Goal: Task Accomplishment & Management: Complete application form

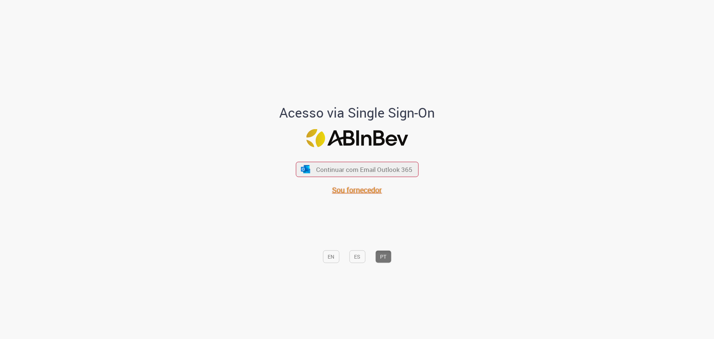
click at [353, 185] on span "Sou fornecedor" at bounding box center [357, 190] width 50 height 10
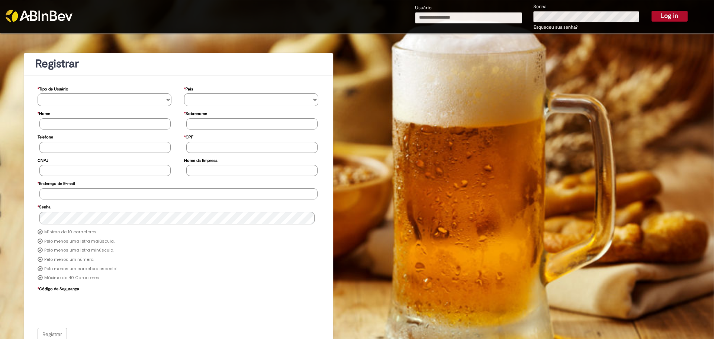
click at [450, 20] on input "Usuário" at bounding box center [468, 17] width 107 height 11
type input "**********"
click at [652, 11] on button "Log in" at bounding box center [670, 16] width 36 height 10
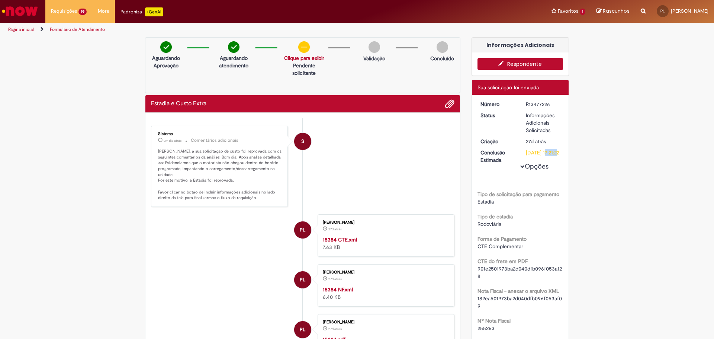
drag, startPoint x: 528, startPoint y: 152, endPoint x: 547, endPoint y: 152, distance: 19.3
click at [547, 152] on div "[DATE] 17:21:22" at bounding box center [543, 152] width 35 height 7
click at [526, 156] on div "[DATE] 17:21:22" at bounding box center [543, 152] width 35 height 7
drag, startPoint x: 519, startPoint y: 142, endPoint x: 544, endPoint y: 142, distance: 24.9
click at [544, 142] on dd "27d atrás 27 dias atrás 03/09/2025 14:21:18" at bounding box center [543, 141] width 46 height 7
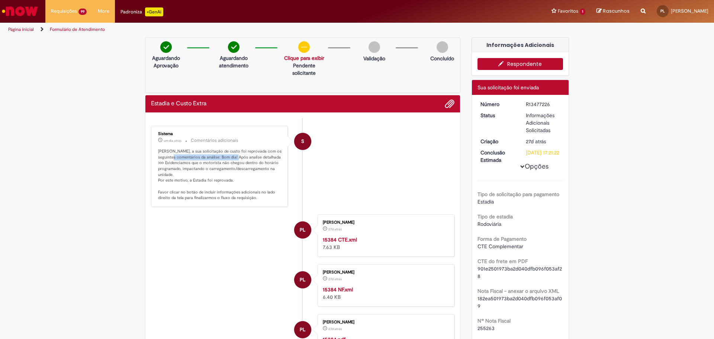
drag, startPoint x: 173, startPoint y: 154, endPoint x: 239, endPoint y: 154, distance: 65.8
click at [239, 154] on p "Pablo Lopes, a sua solicitação de custo foi reprovada com os seguintes comentár…" at bounding box center [220, 174] width 124 height 52
drag, startPoint x: 154, startPoint y: 180, endPoint x: 193, endPoint y: 179, distance: 39.5
click at [192, 179] on div "Sistema um dia atrás um dia atrás Comentários adicionais Pablo Lopes, a sua sol…" at bounding box center [219, 166] width 132 height 77
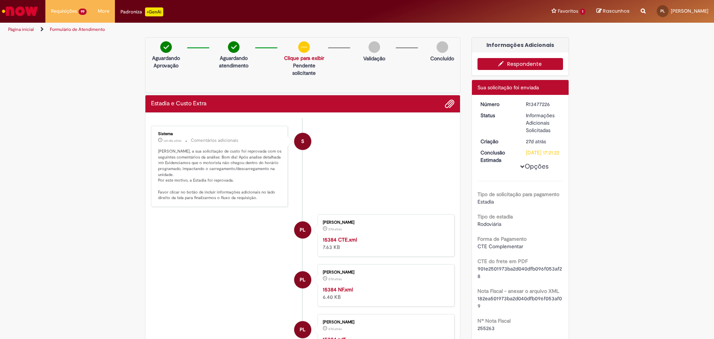
click at [193, 179] on p "Pablo Lopes, a sua solicitação de custo foi reprovada com os seguintes comentár…" at bounding box center [220, 174] width 124 height 52
click at [245, 167] on p "Pablo Lopes, a sua solicitação de custo foi reprovada com os seguintes comentár…" at bounding box center [220, 174] width 124 height 52
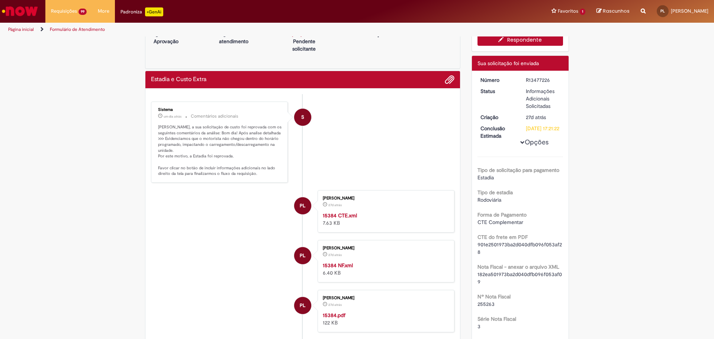
scroll to position [186, 0]
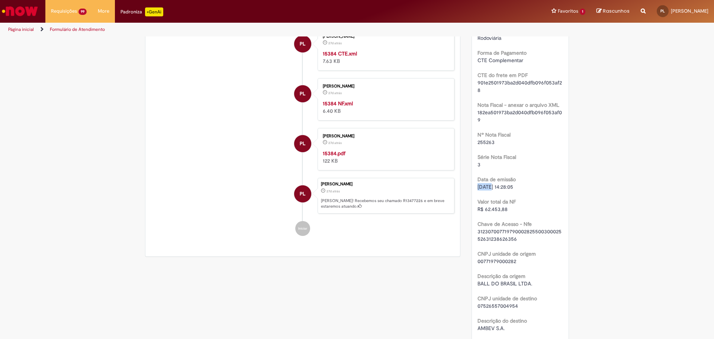
drag, startPoint x: 476, startPoint y: 195, endPoint x: 488, endPoint y: 195, distance: 11.5
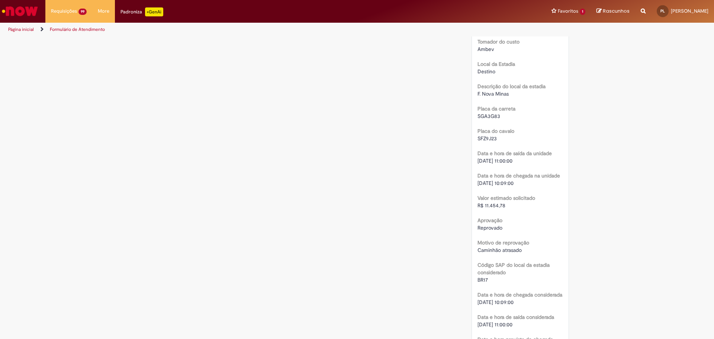
scroll to position [893, 0]
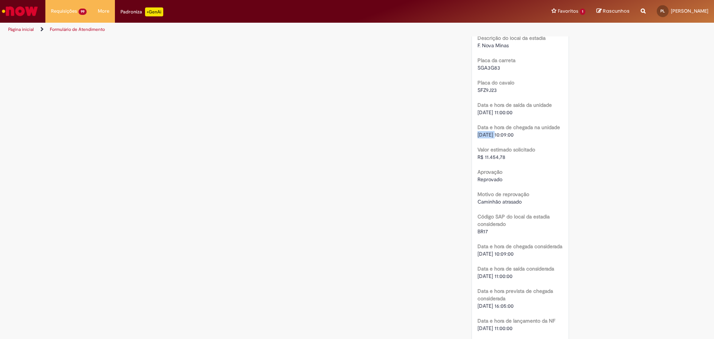
drag, startPoint x: 474, startPoint y: 142, endPoint x: 492, endPoint y: 143, distance: 17.5
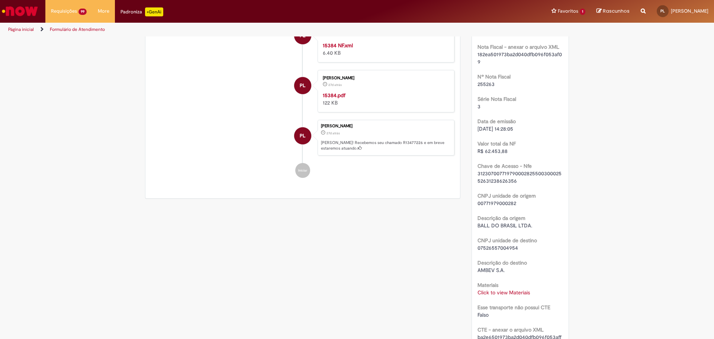
scroll to position [149, 0]
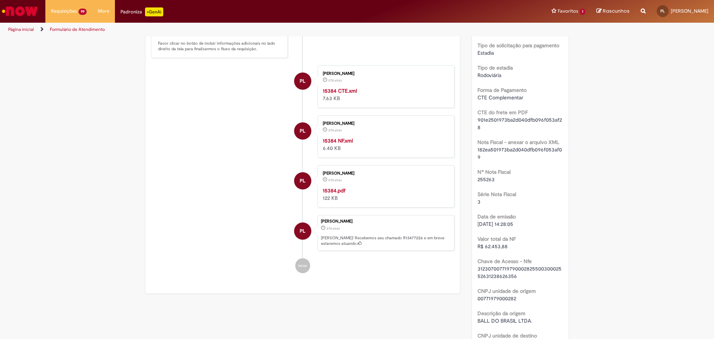
click at [329, 194] on strong "15384.pdf" at bounding box center [334, 190] width 23 height 7
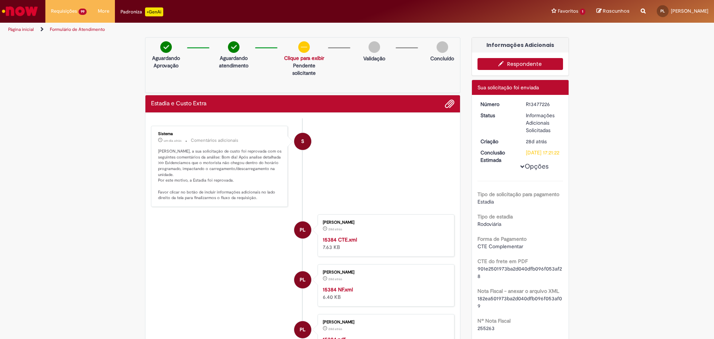
click at [504, 64] on icon "button" at bounding box center [502, 63] width 9 height 5
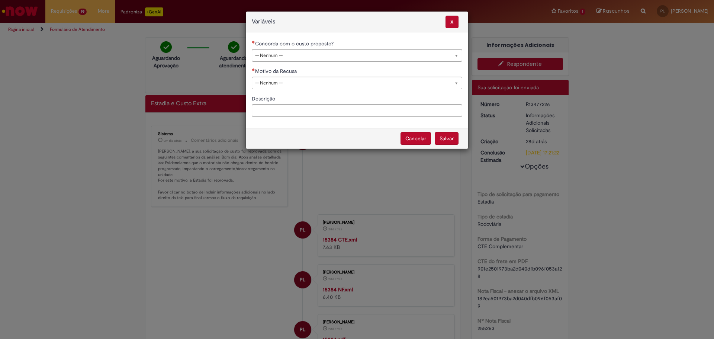
click at [280, 63] on div "**********" at bounding box center [357, 81] width 222 height 83
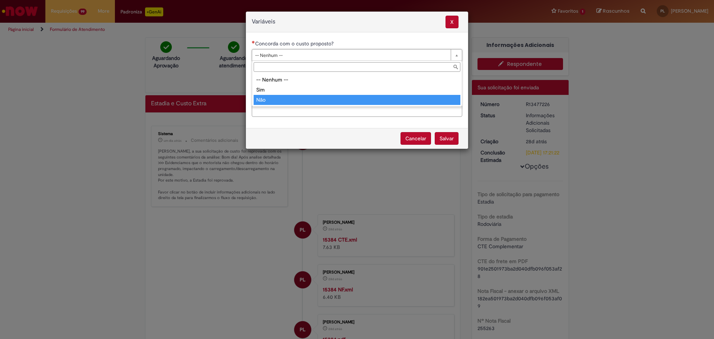
type input "***"
select select "**"
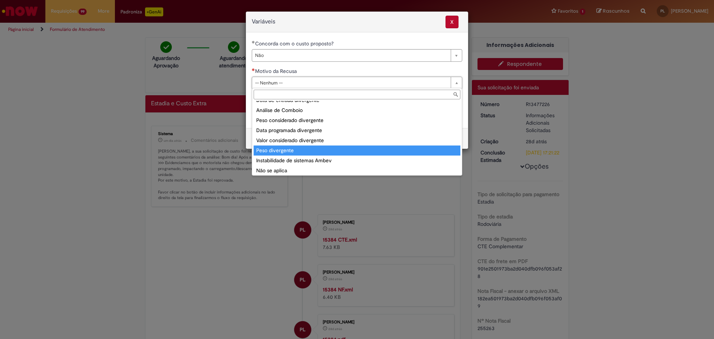
scroll to position [29, 0]
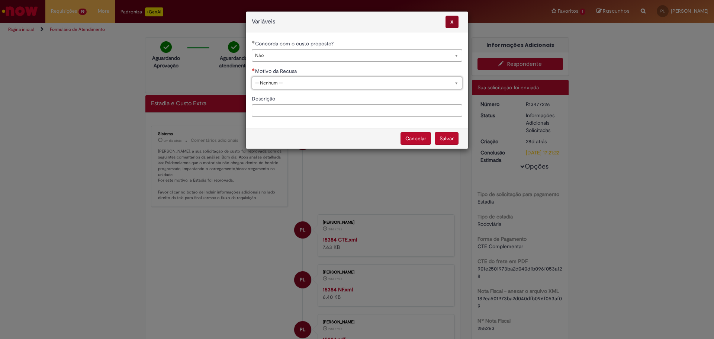
click at [452, 28] on span "X" at bounding box center [452, 22] width 13 height 13
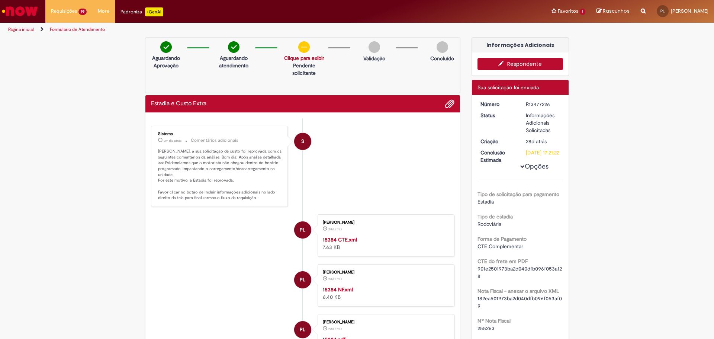
click at [527, 62] on button "Respondente" at bounding box center [521, 64] width 86 height 12
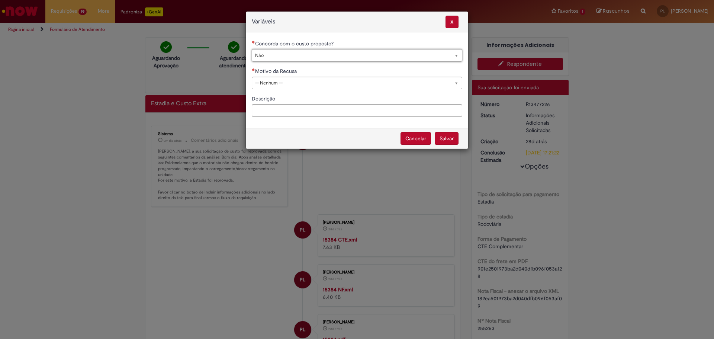
type input "***"
select select "**"
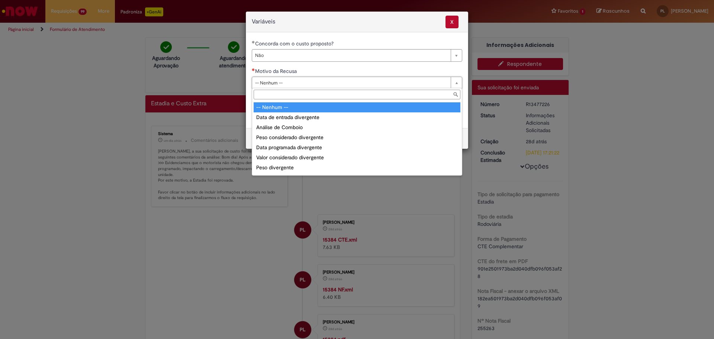
drag, startPoint x: 272, startPoint y: 84, endPoint x: 271, endPoint y: 91, distance: 7.8
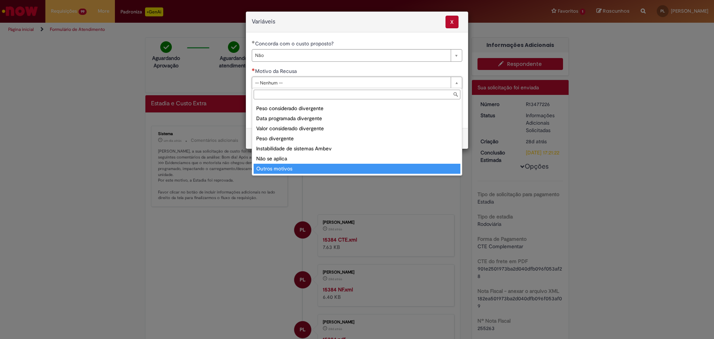
type input "**********"
select select "**********"
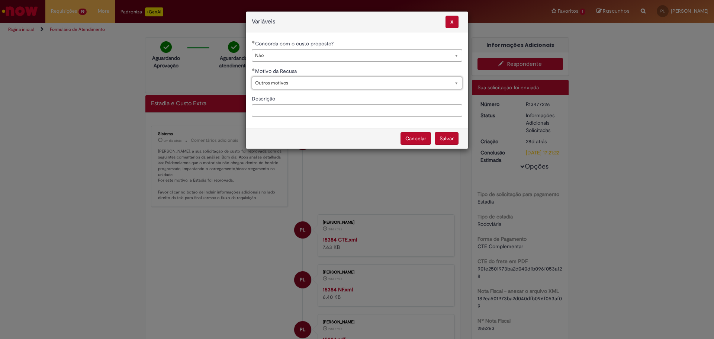
click at [310, 105] on input "Descrição" at bounding box center [357, 110] width 210 height 13
click at [449, 142] on button "Salvar" at bounding box center [447, 138] width 24 height 13
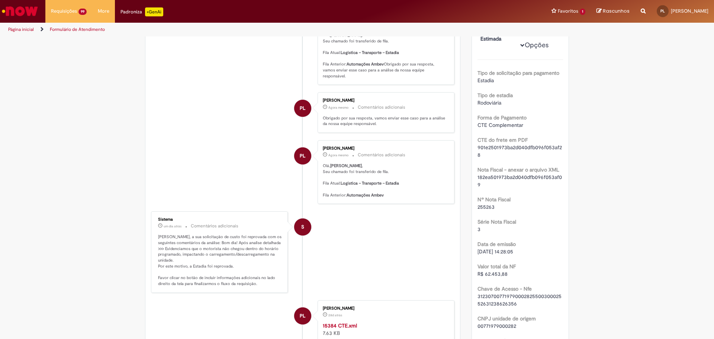
scroll to position [186, 0]
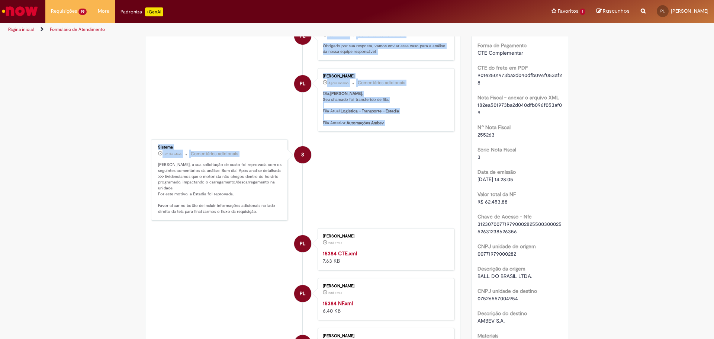
drag, startPoint x: 149, startPoint y: 167, endPoint x: 257, endPoint y: 232, distance: 126.0
click at [257, 232] on ul "PL Pablo Lopes Agora mesmo Agora mesmo Comentários adicionais Olá, Pablo , Seu …" at bounding box center [302, 186] width 303 height 513
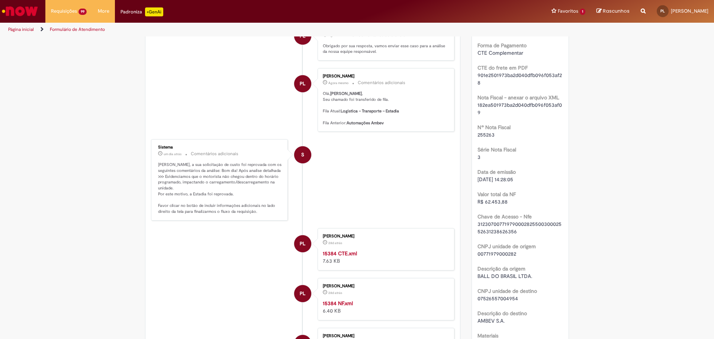
click at [256, 214] on p "Pablo Lopes, a sua solicitação de custo foi reprovada com os seguintes comentár…" at bounding box center [220, 188] width 124 height 52
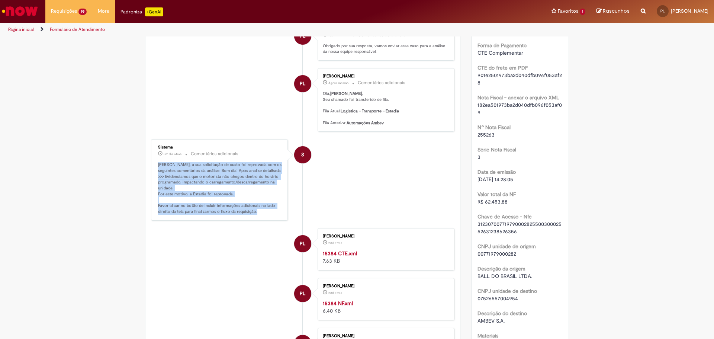
drag, startPoint x: 257, startPoint y: 223, endPoint x: 154, endPoint y: 170, distance: 116.3
click at [154, 170] on div "Sistema um dia atrás um dia atrás Comentários adicionais Pablo Lopes, a sua sol…" at bounding box center [219, 179] width 132 height 77
drag, startPoint x: 154, startPoint y: 170, endPoint x: 254, endPoint y: 225, distance: 115.0
click at [254, 218] on div "Sistema um dia atrás um dia atrás Comentários adicionais Pablo Lopes, a sua sol…" at bounding box center [219, 179] width 132 height 77
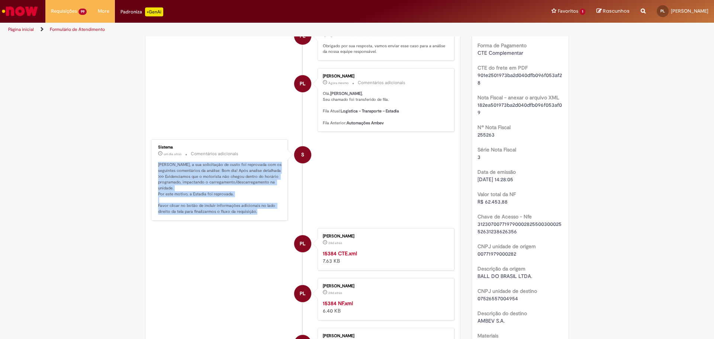
click at [255, 214] on p "Pablo Lopes, a sua solicitação de custo foi reprovada com os seguintes comentár…" at bounding box center [220, 188] width 124 height 52
click at [260, 214] on p "Pablo Lopes, a sua solicitação de custo foi reprovada com os seguintes comentár…" at bounding box center [220, 188] width 124 height 52
drag, startPoint x: 258, startPoint y: 226, endPoint x: 157, endPoint y: 172, distance: 115.0
click at [158, 172] on p "Pablo Lopes, a sua solicitação de custo foi reprovada com os seguintes comentár…" at bounding box center [220, 188] width 124 height 52
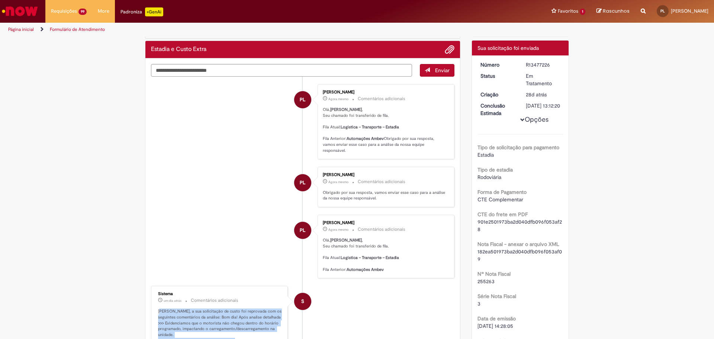
scroll to position [0, 0]
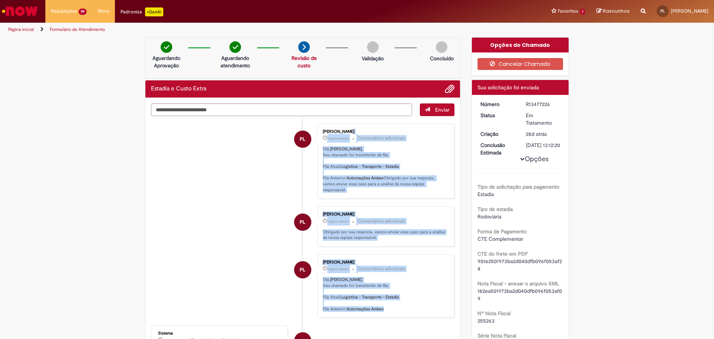
drag, startPoint x: 331, startPoint y: 134, endPoint x: 420, endPoint y: 315, distance: 201.7
click at [420, 312] on p "Olá, Pablo , Seu chamado foi transferido de fila. Fila Atual: Logistica – Trans…" at bounding box center [385, 294] width 124 height 35
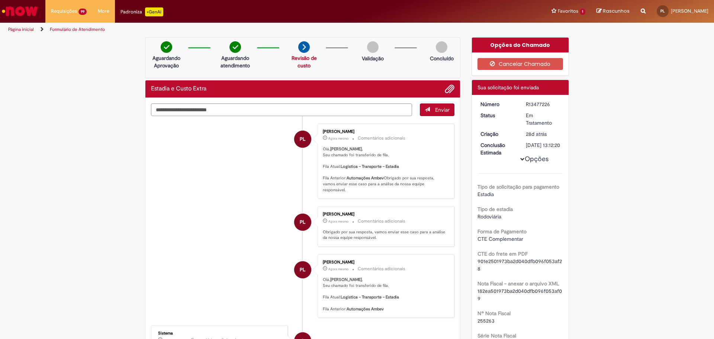
click at [530, 104] on div "R13477226" at bounding box center [543, 103] width 35 height 7
copy dd "R13477226"
